Goal: Navigation & Orientation: Find specific page/section

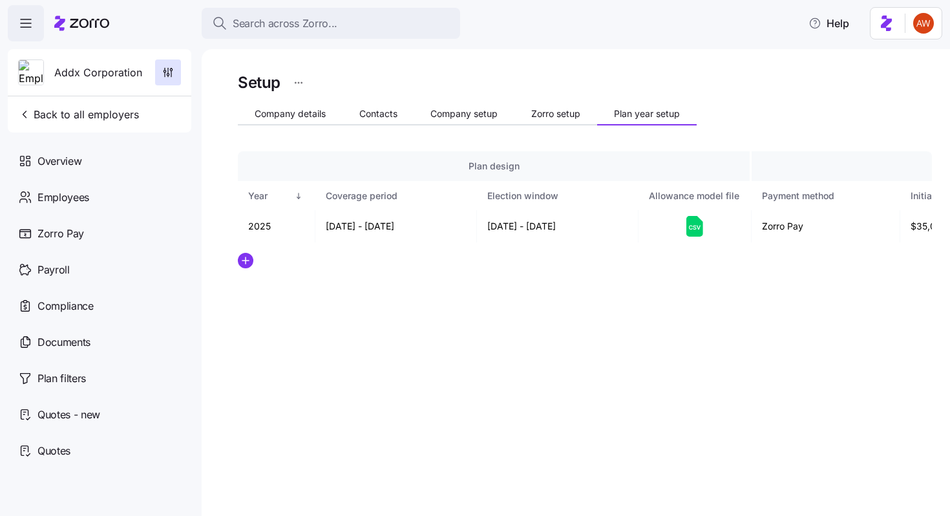
scroll to position [0, 430]
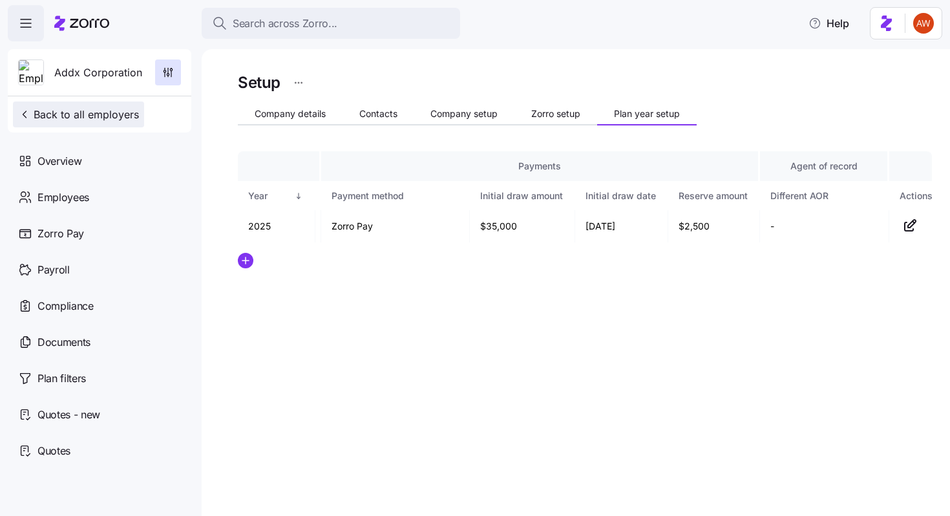
click at [45, 112] on span "Back to all employers" at bounding box center [78, 115] width 121 height 16
